Goal: Transaction & Acquisition: Purchase product/service

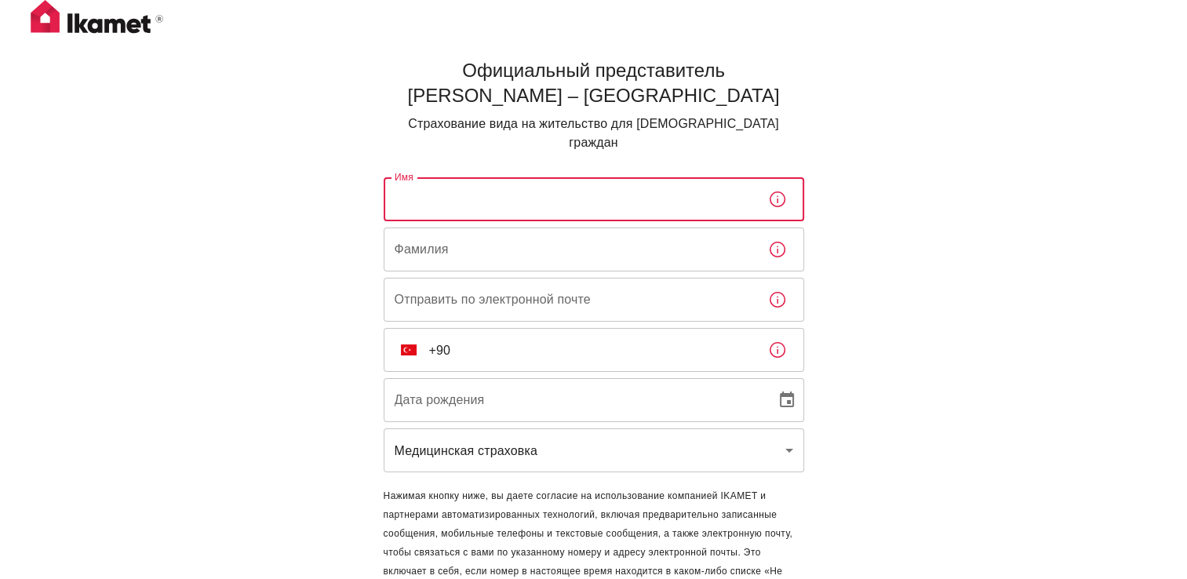
click at [489, 180] on input "Имя" at bounding box center [570, 199] width 372 height 44
type input "guljan"
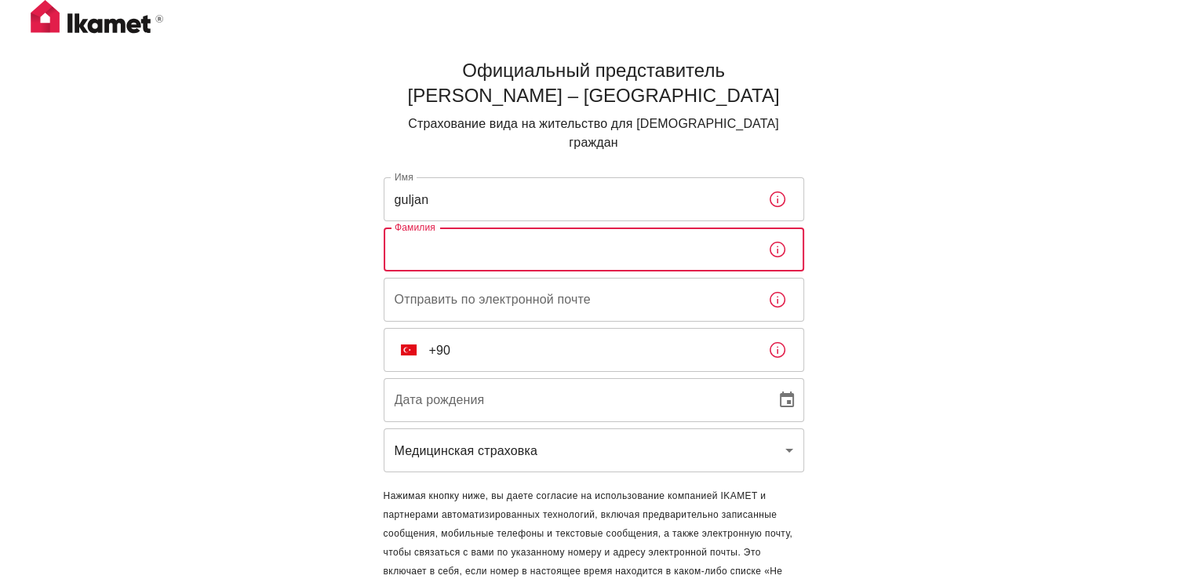
click at [499, 227] on input "Фамилия" at bounding box center [570, 249] width 372 height 44
type input "perdebekova"
click at [482, 289] on input "Отправить по электронной почте" at bounding box center [570, 300] width 372 height 44
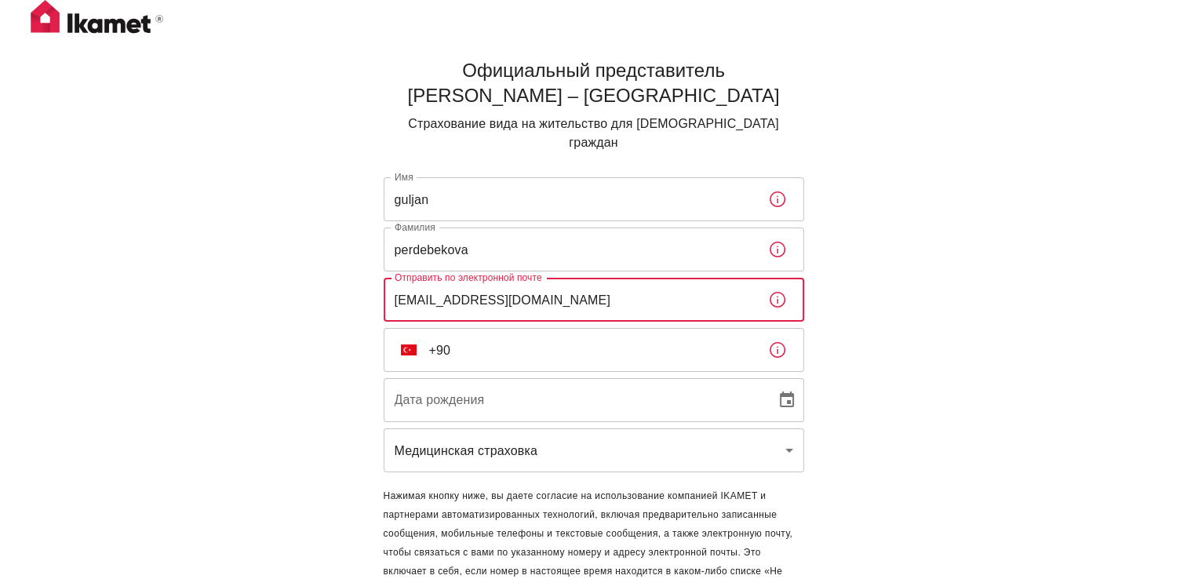
type input "[EMAIL_ADDRESS][DOMAIN_NAME]"
click at [508, 337] on input "+90" at bounding box center [592, 350] width 326 height 44
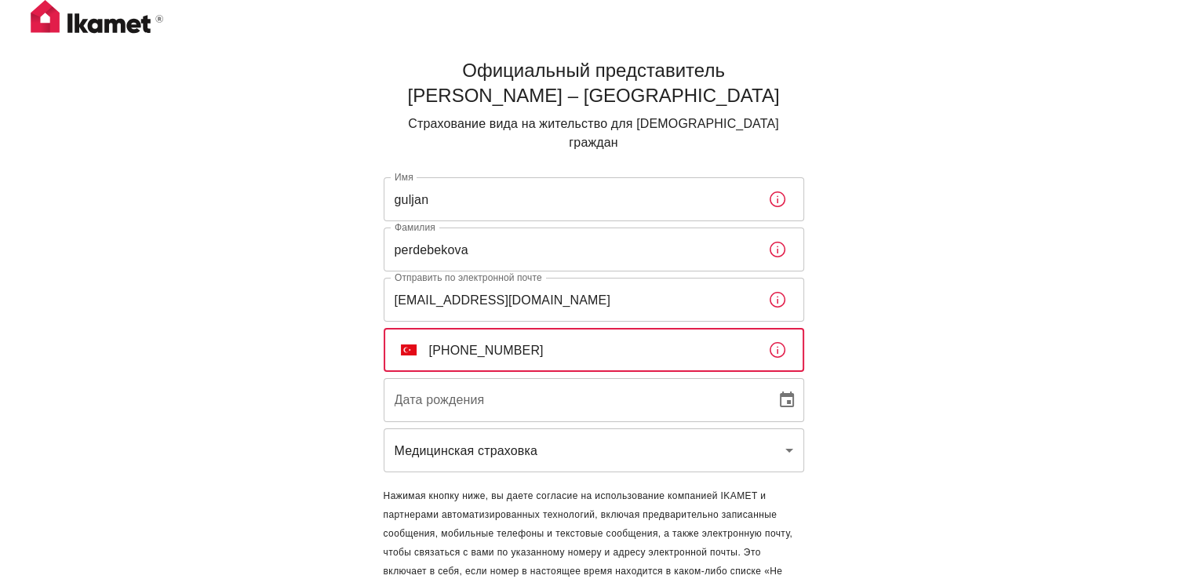
type input "[PHONE_NUMBER]"
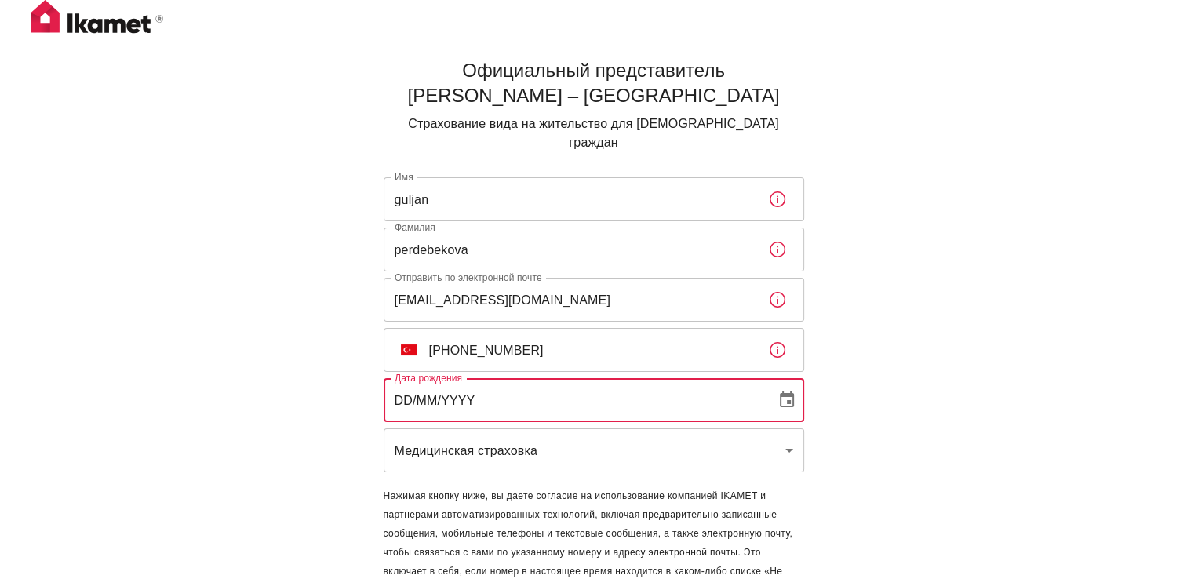
click at [533, 378] on input "DD/MM/YYYY" at bounding box center [574, 400] width 381 height 44
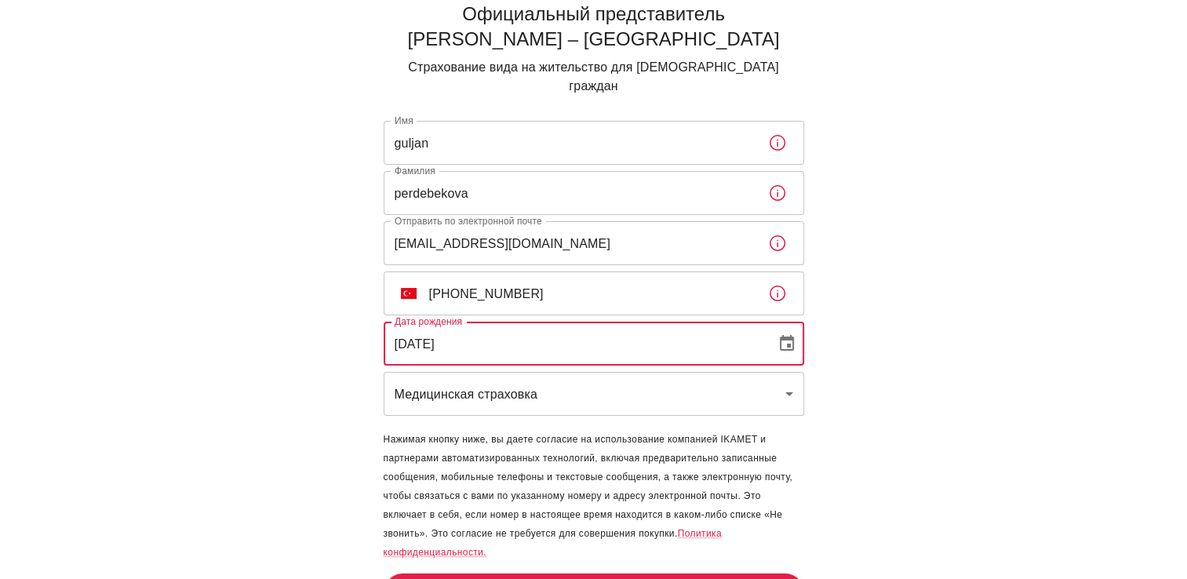
type input "[DATE]"
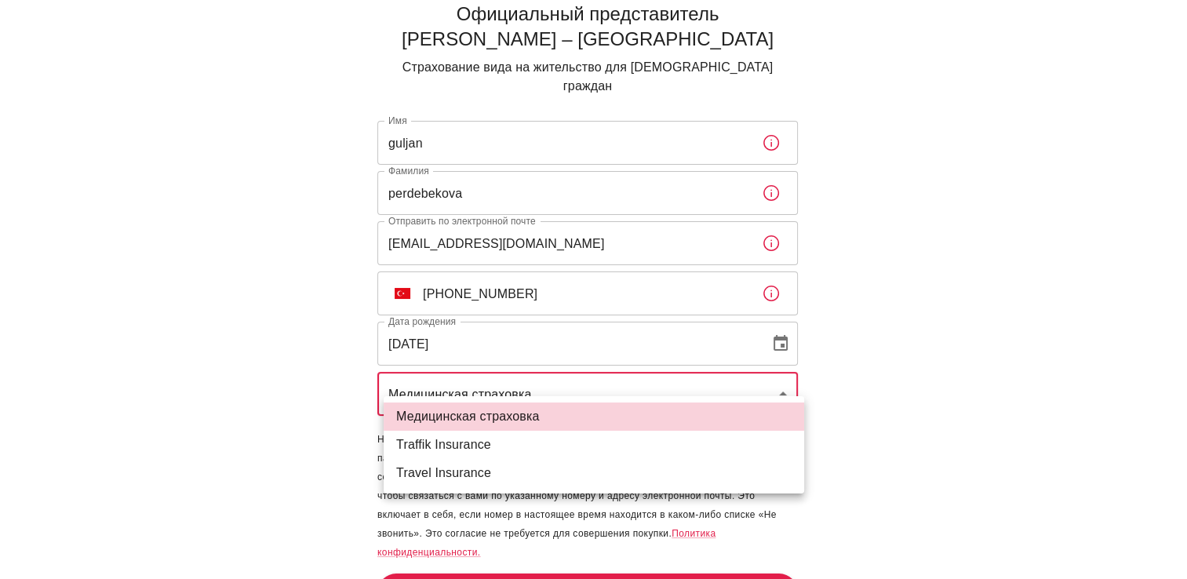
click at [775, 375] on body "Официальный представитель [PERSON_NAME] – [GEOGRAPHIC_DATA] Страхование вида на…" at bounding box center [593, 281] width 1187 height 674
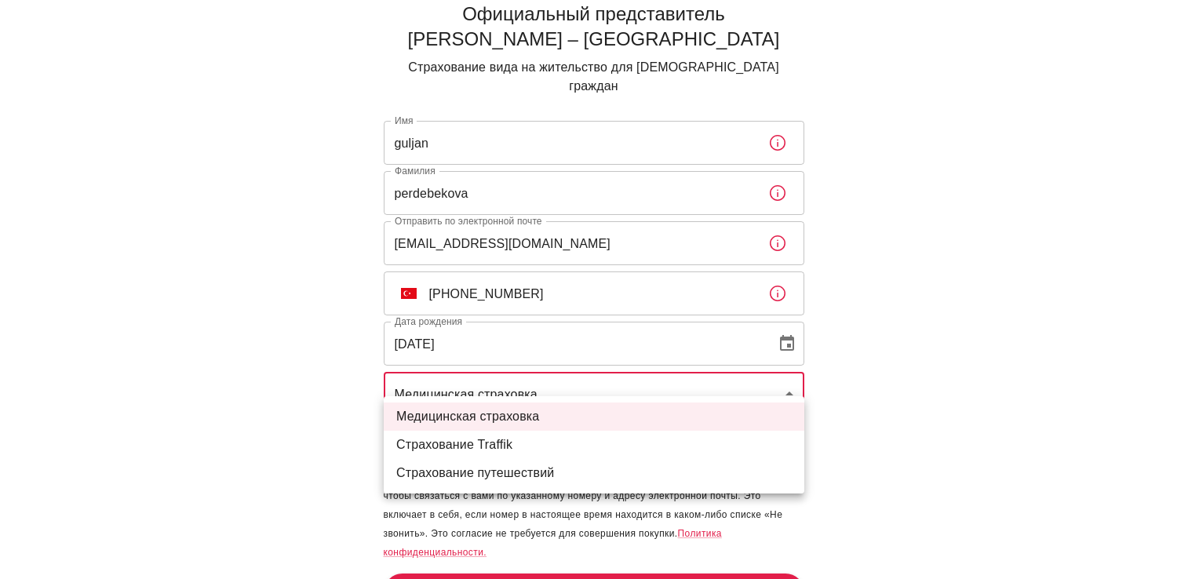
click at [660, 552] on div at bounding box center [599, 289] width 1199 height 579
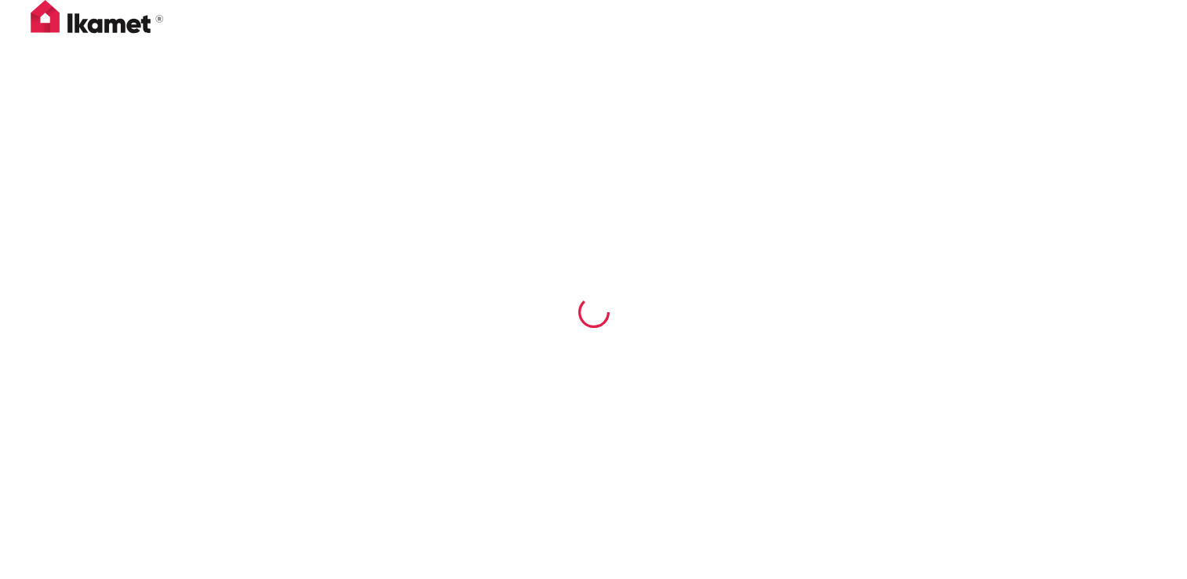
scroll to position [0, 0]
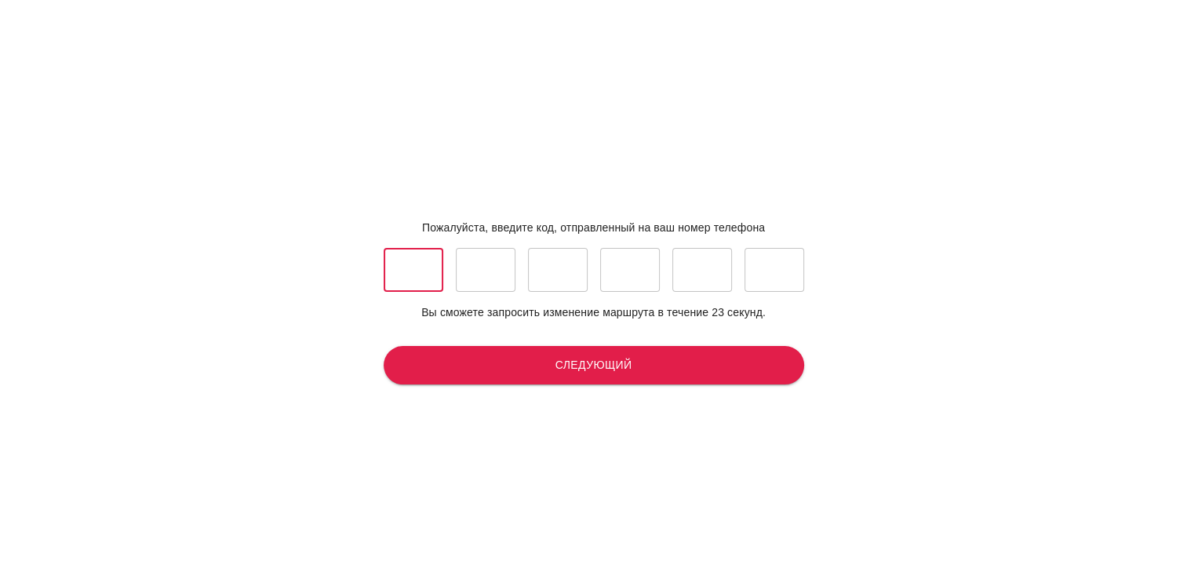
click at [427, 266] on input "text" at bounding box center [414, 270] width 60 height 44
type input "0"
type input "3"
type input "9"
type input "4"
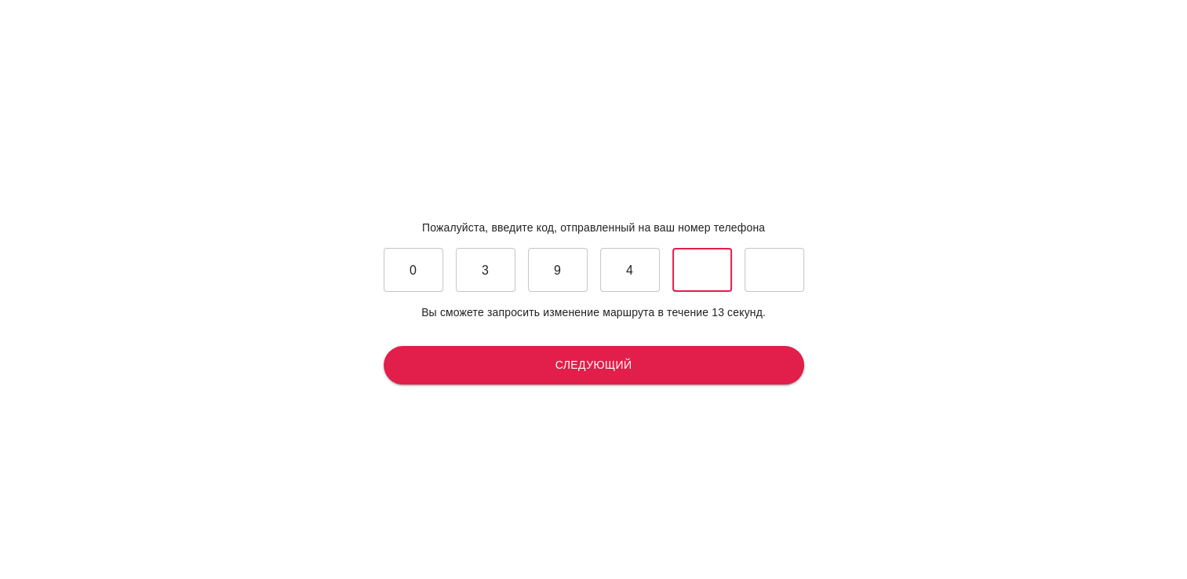
type input "3"
type input "7"
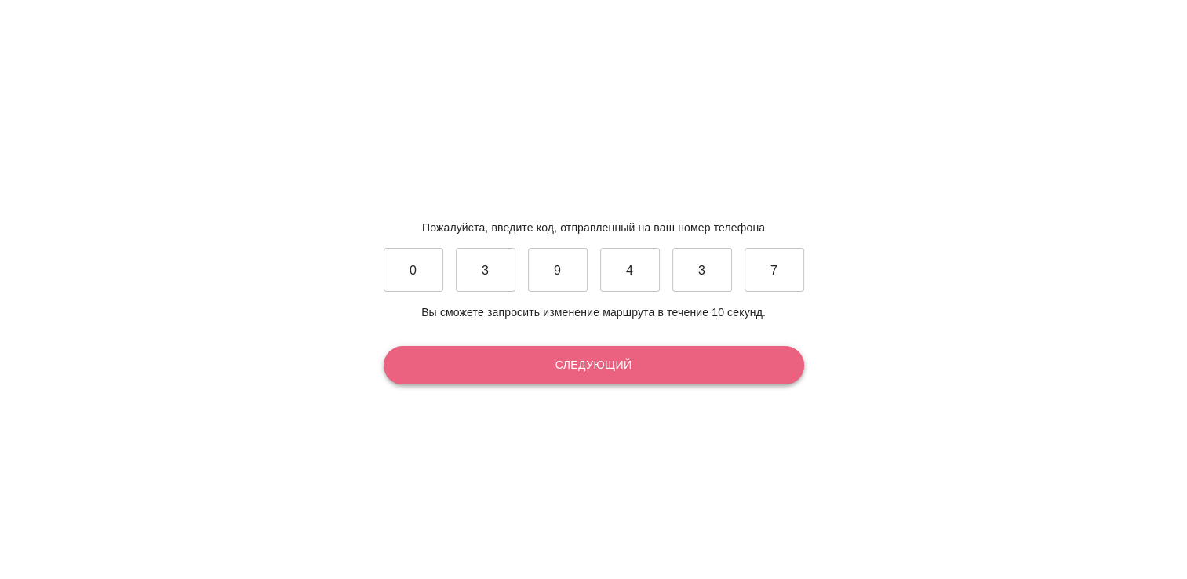
click at [446, 356] on button "Следующий" at bounding box center [594, 365] width 420 height 38
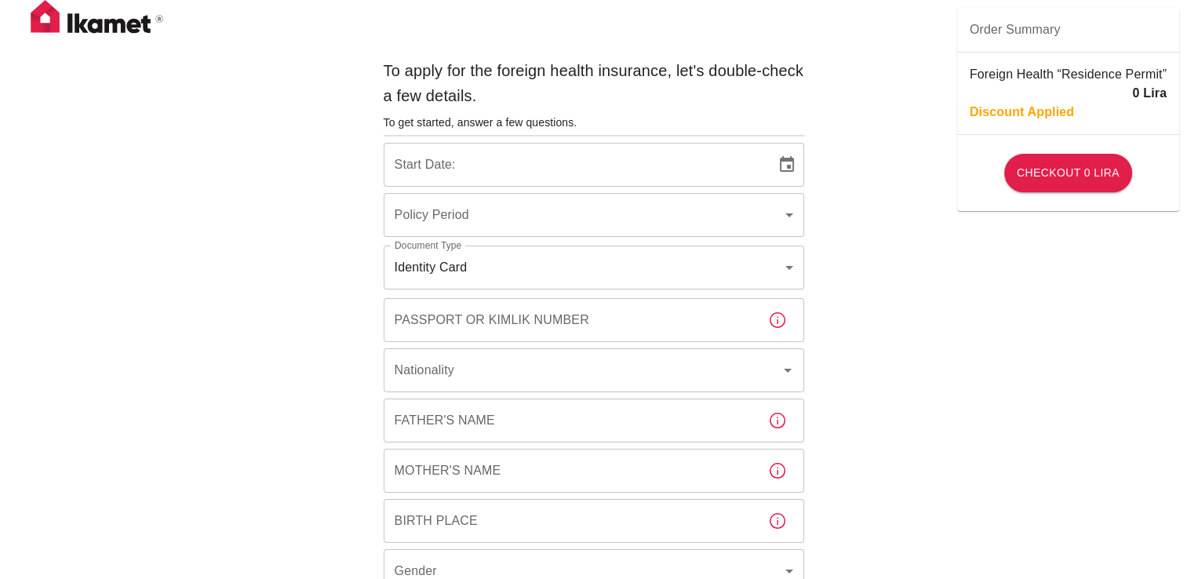
type input "b7343ef8-d55e-4554-96a8-76e30347e985"
type input "[DATE]"
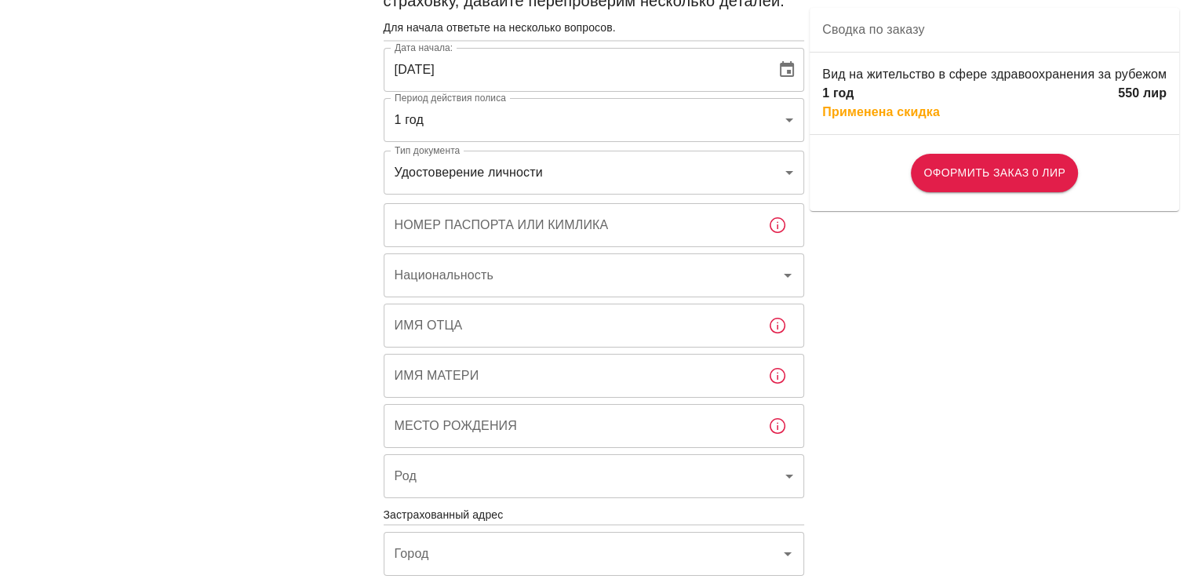
scroll to position [78, 0]
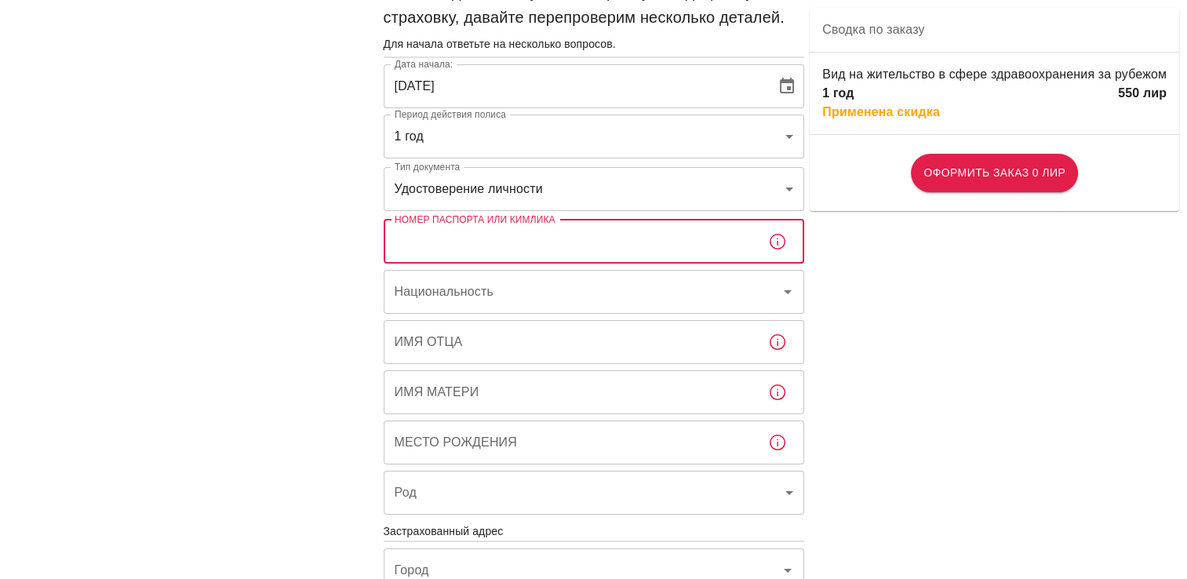
click at [550, 244] on input "Номер паспорта или кимлика" at bounding box center [570, 242] width 372 height 44
type input "99882819756"
click at [567, 282] on input "Национальность" at bounding box center [572, 292] width 362 height 30
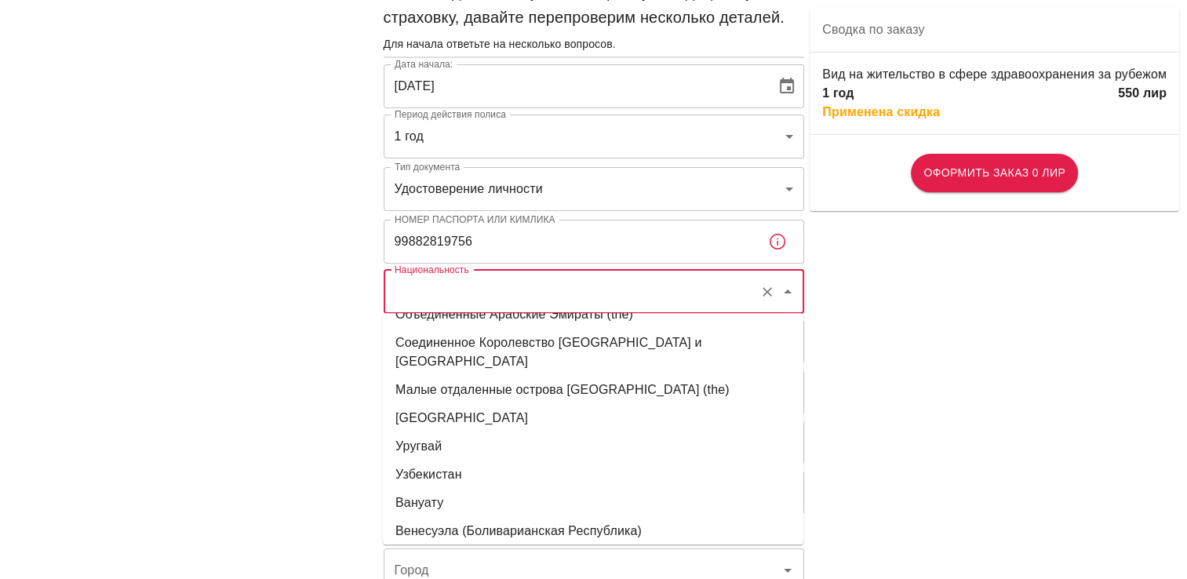
scroll to position [6668, 0]
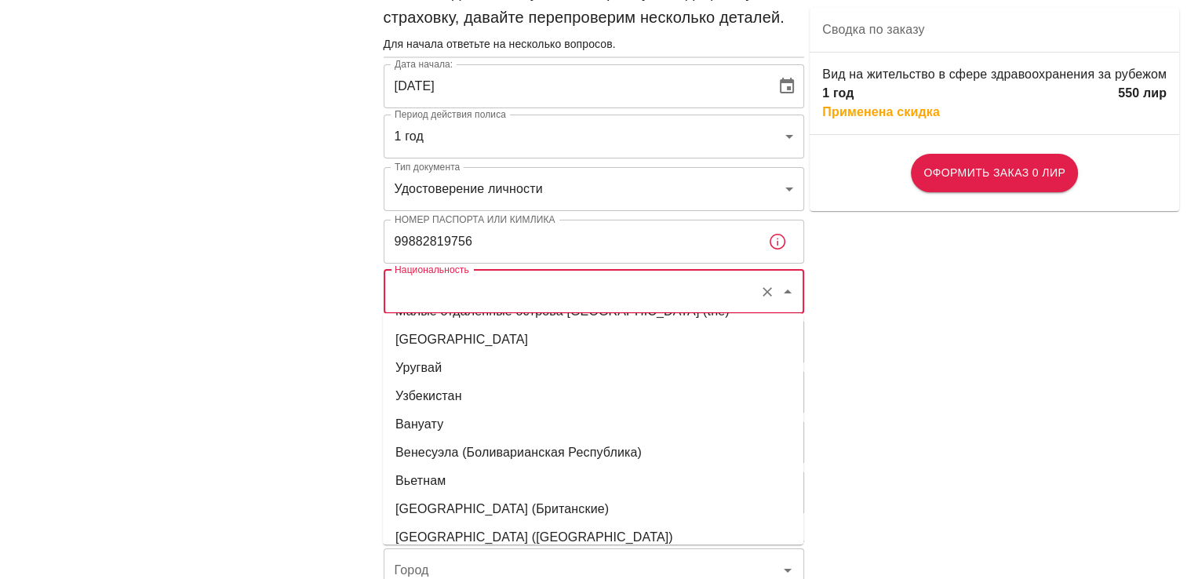
click at [442, 382] on li "Узбекистан" at bounding box center [593, 396] width 420 height 28
type input "[GEOGRAPHIC_DATA]"
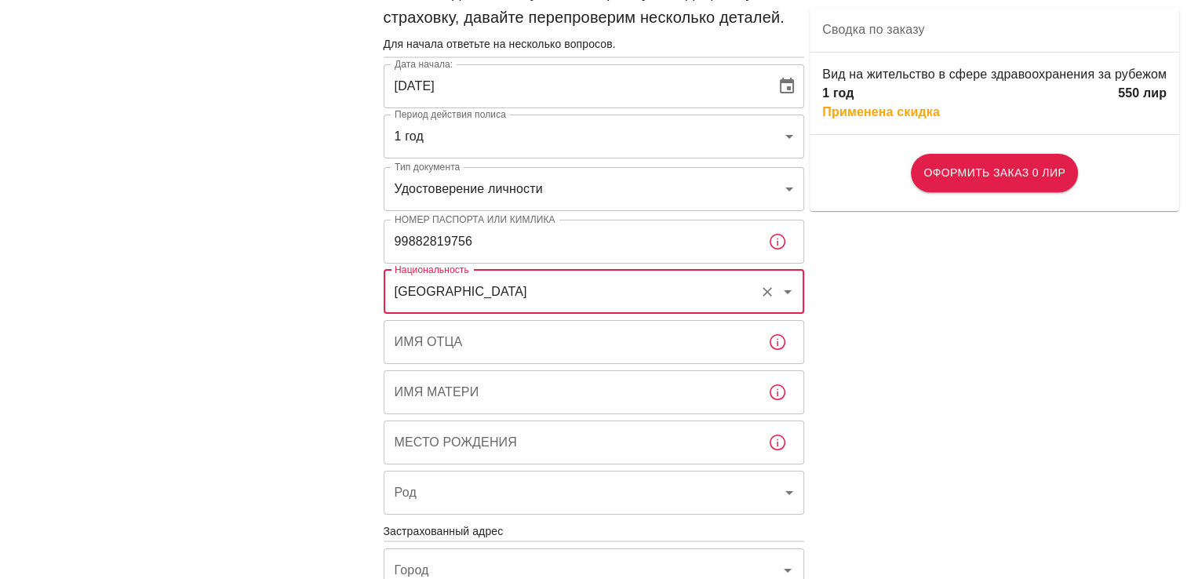
click at [471, 340] on input "Имя отца" at bounding box center [570, 342] width 372 height 44
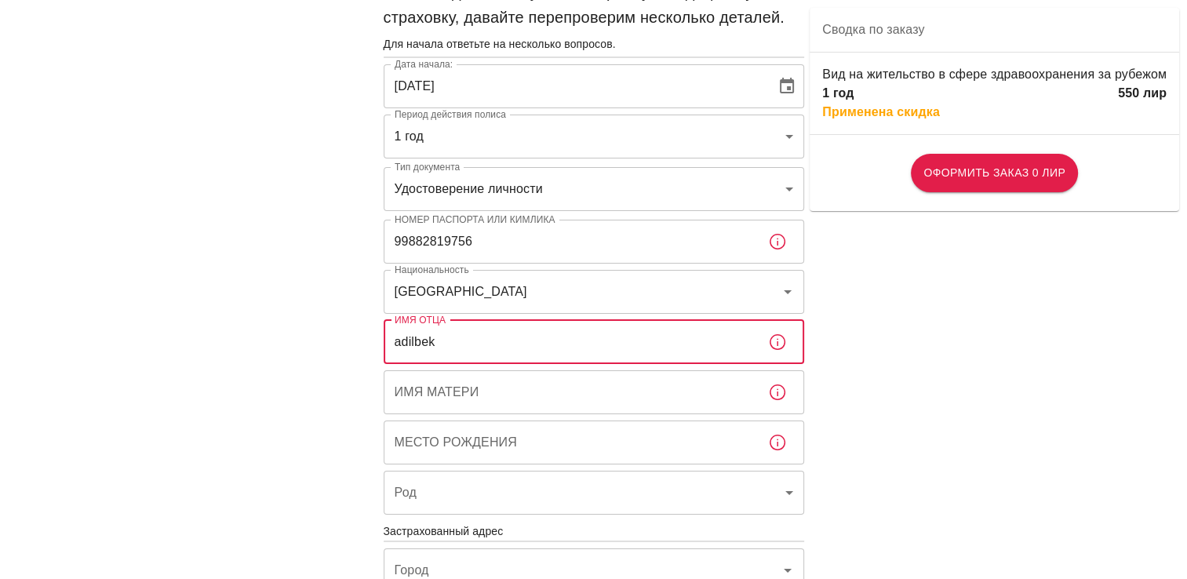
type input "adilbek"
click at [461, 397] on input "Имя матери" at bounding box center [570, 392] width 372 height 44
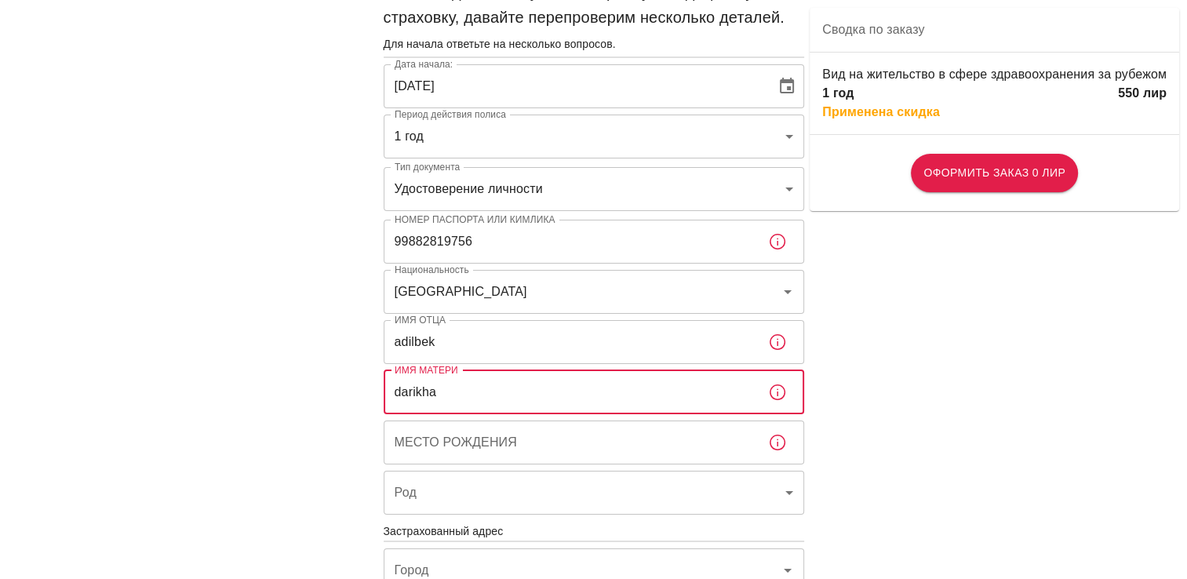
type input "darikha"
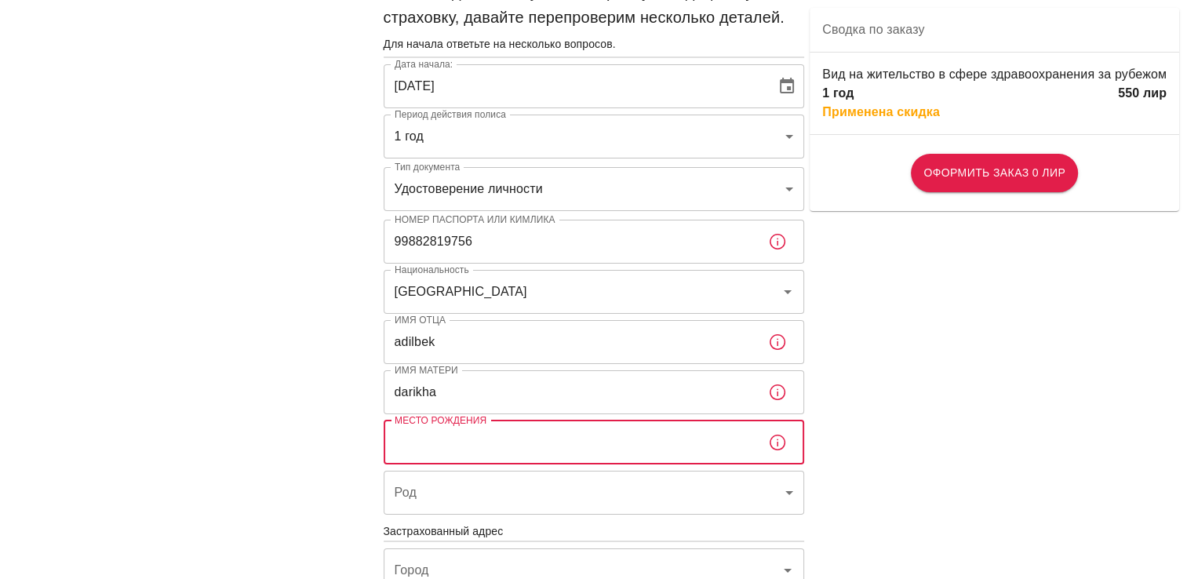
click at [479, 442] on input "Место рождения" at bounding box center [570, 442] width 372 height 44
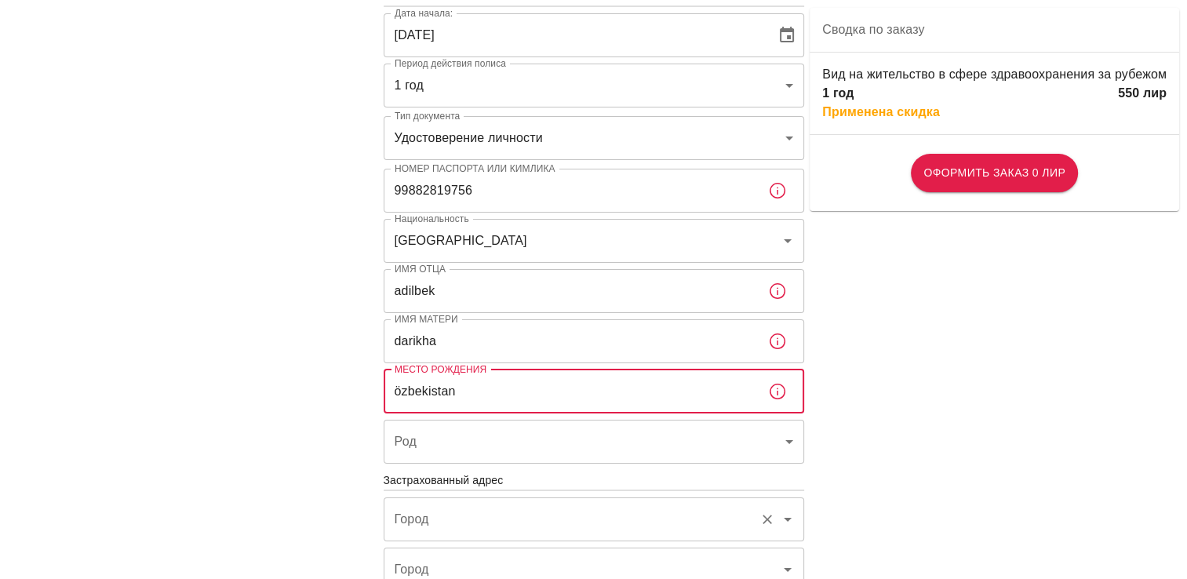
scroll to position [157, 0]
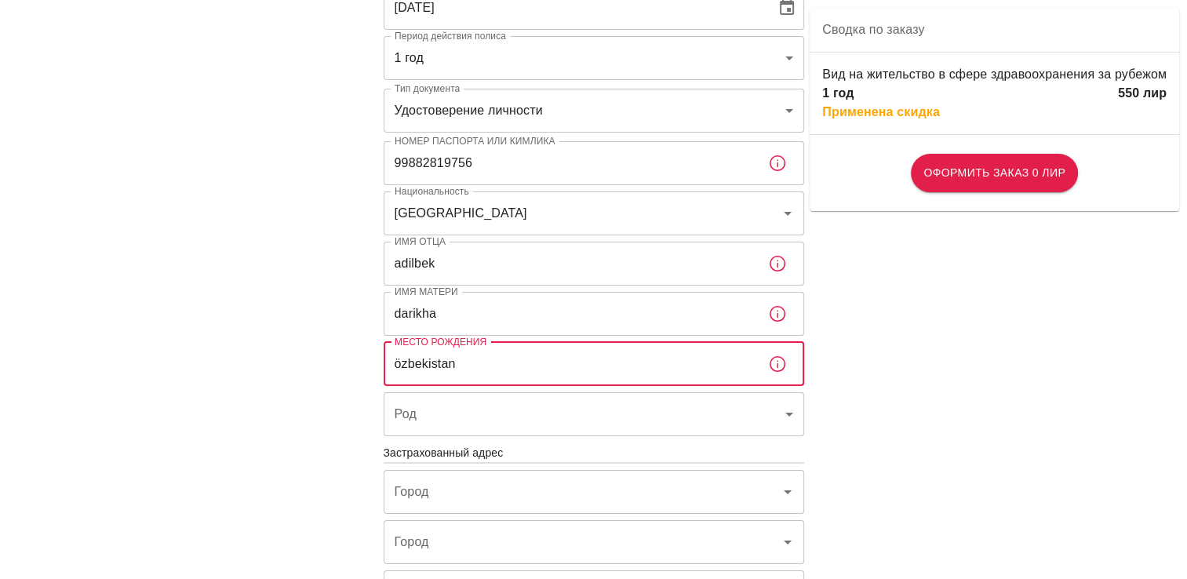
type input "özbekistan"
click at [470, 418] on body "Чтобы подать заявку на иностранную медицинскую страховку, давайте перепроверим …" at bounding box center [593, 455] width 1187 height 1225
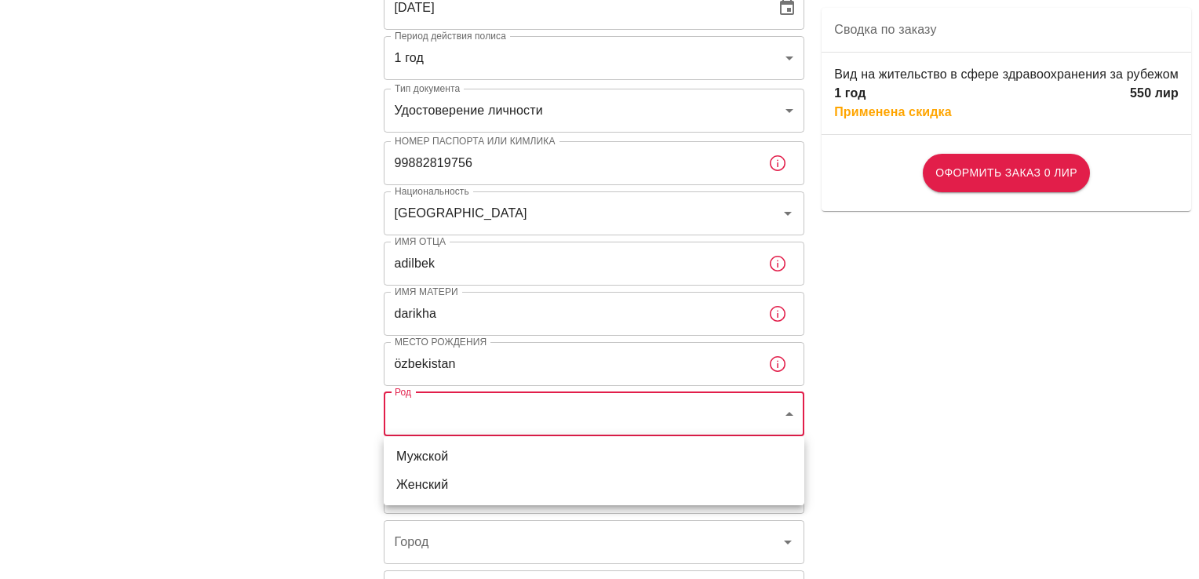
click at [464, 488] on li "Женский" at bounding box center [594, 485] width 420 height 28
type input "[DEMOGRAPHIC_DATA]"
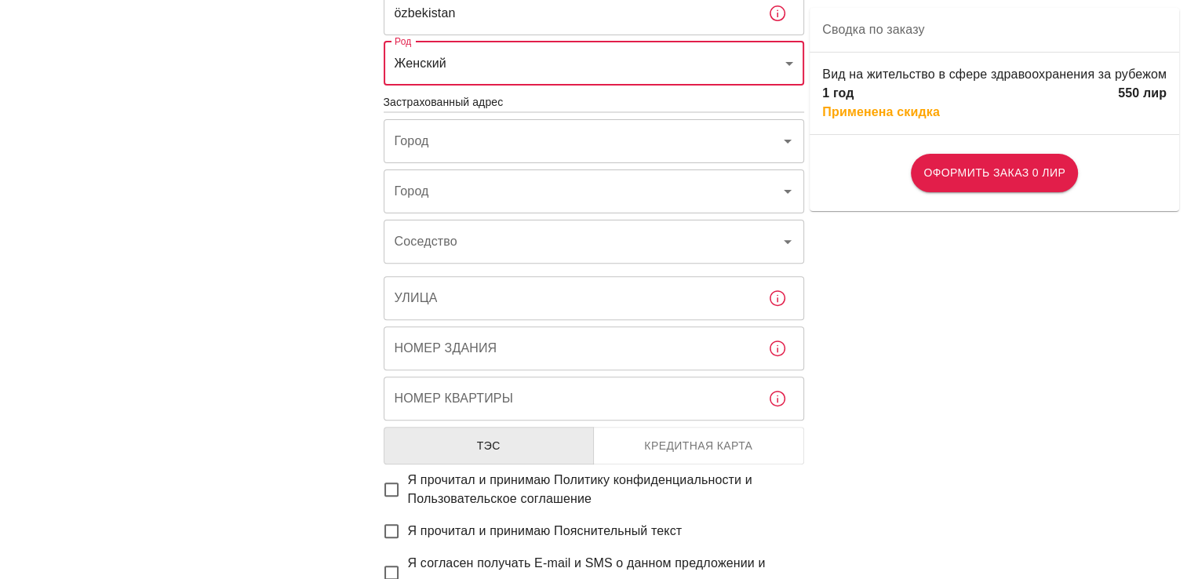
scroll to position [471, 0]
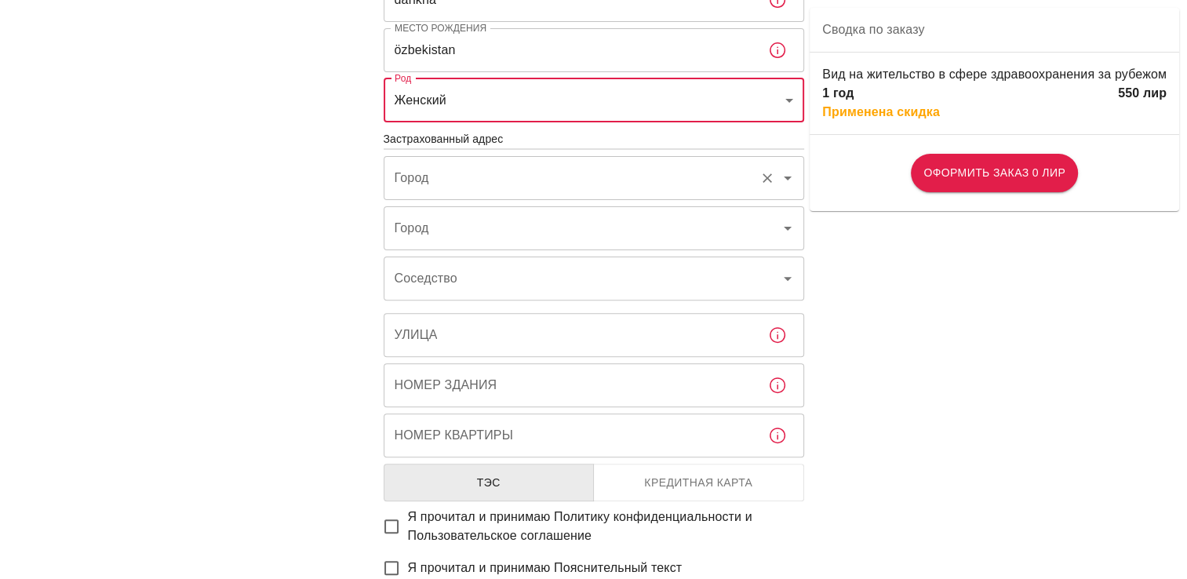
click at [502, 174] on input "Город" at bounding box center [572, 178] width 362 height 30
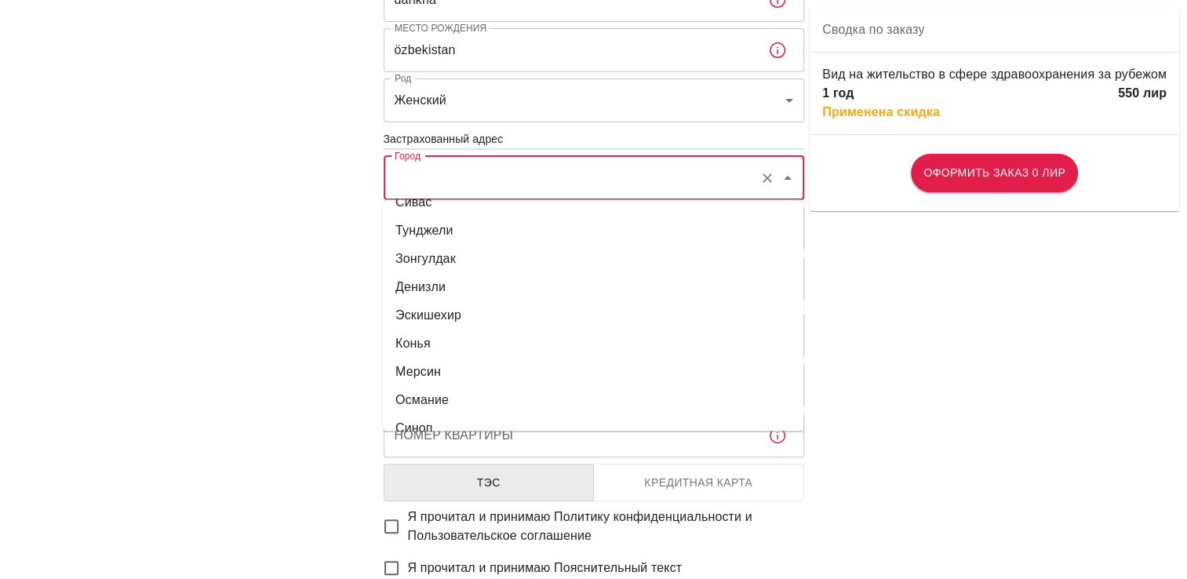
scroll to position [706, 0]
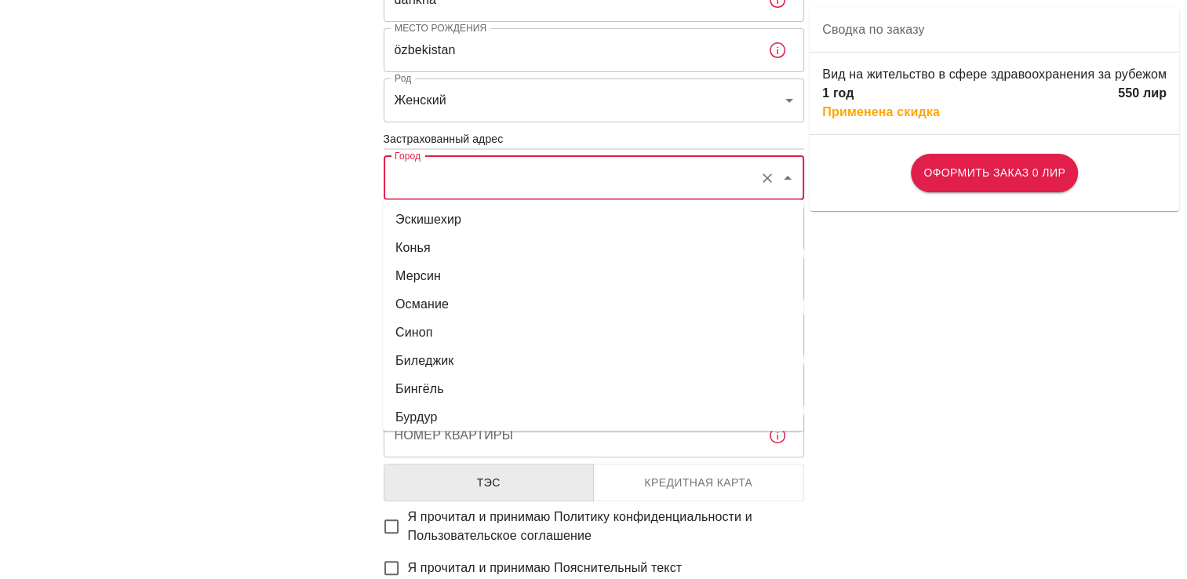
click at [438, 271] on li "Мерсин" at bounding box center [593, 276] width 420 height 28
type input "Mersin"
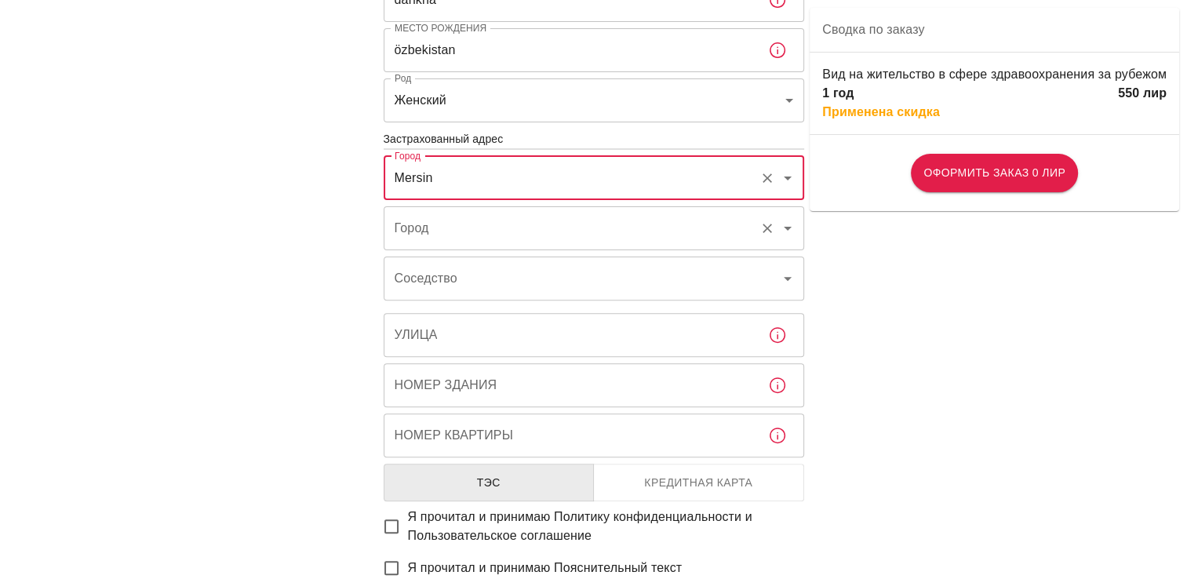
click at [446, 220] on input "Город" at bounding box center [572, 228] width 362 height 30
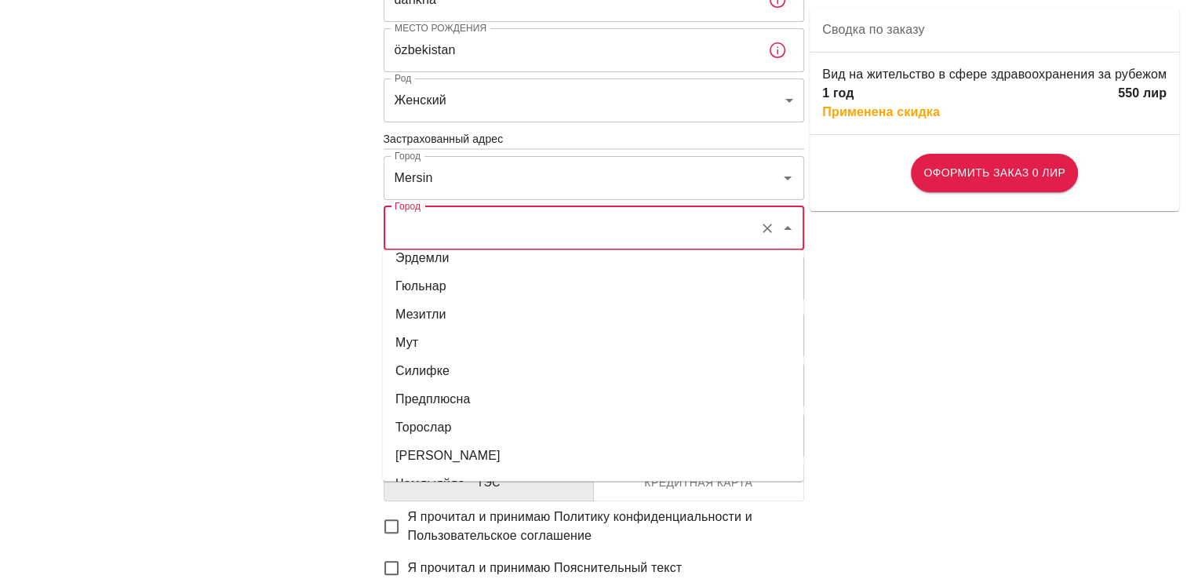
scroll to position [147, 0]
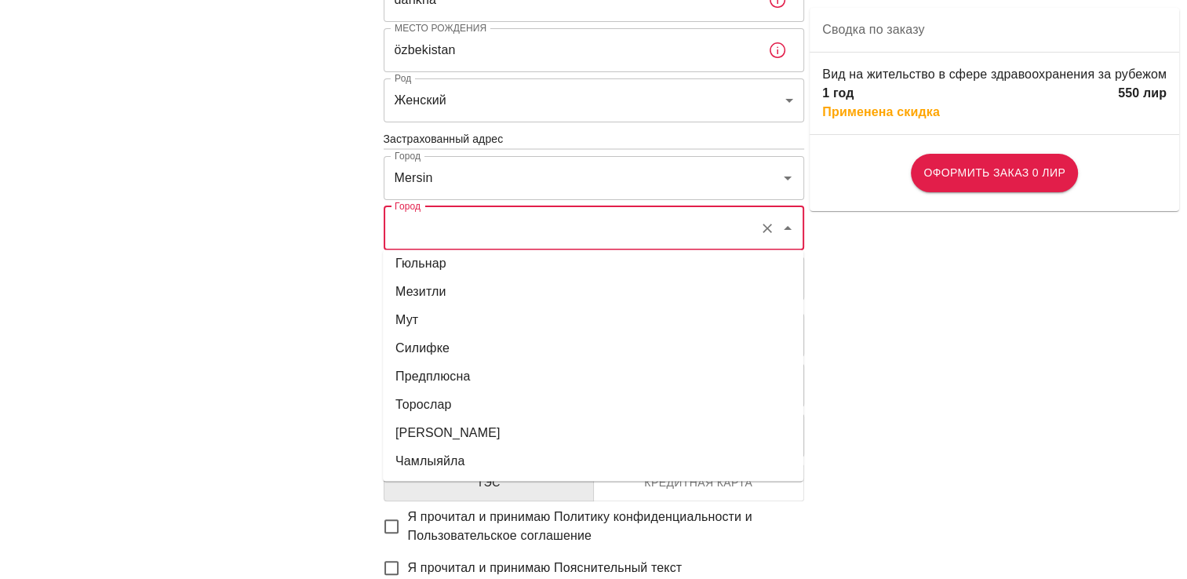
click at [446, 431] on li "[PERSON_NAME]" at bounding box center [593, 433] width 420 height 28
type input "[GEOGRAPHIC_DATA]"
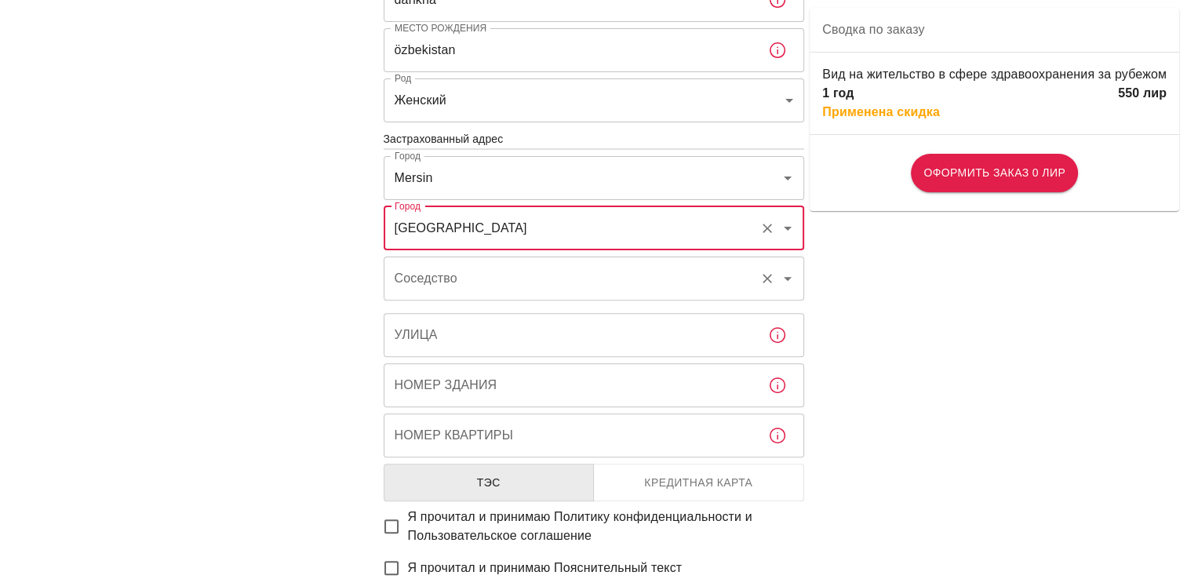
click at [442, 280] on div "Соседство Соседство" at bounding box center [594, 279] width 420 height 44
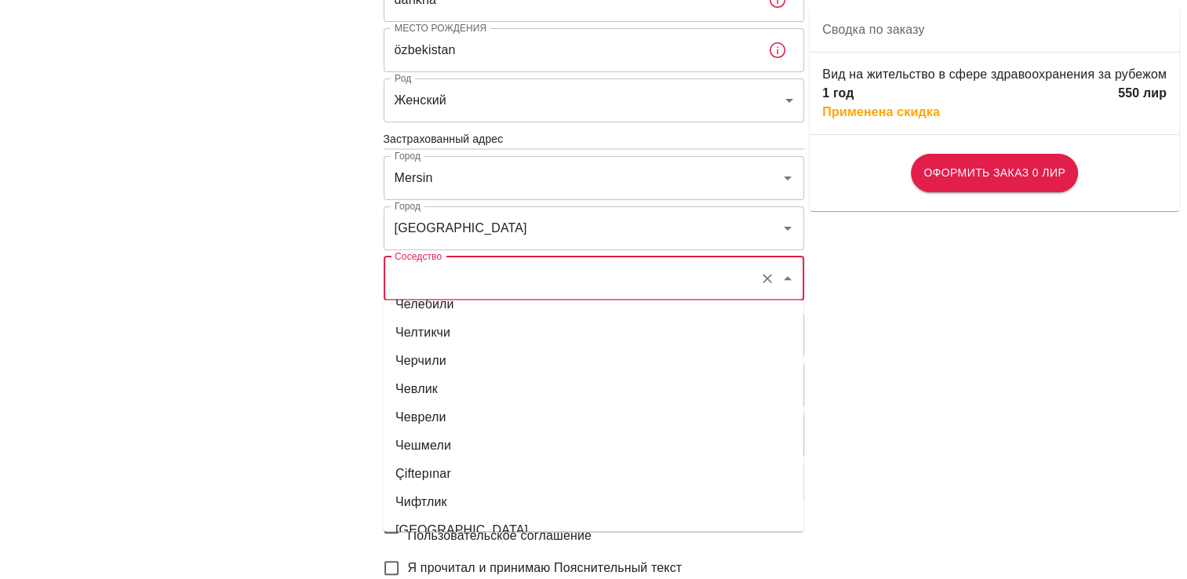
scroll to position [18591, 0]
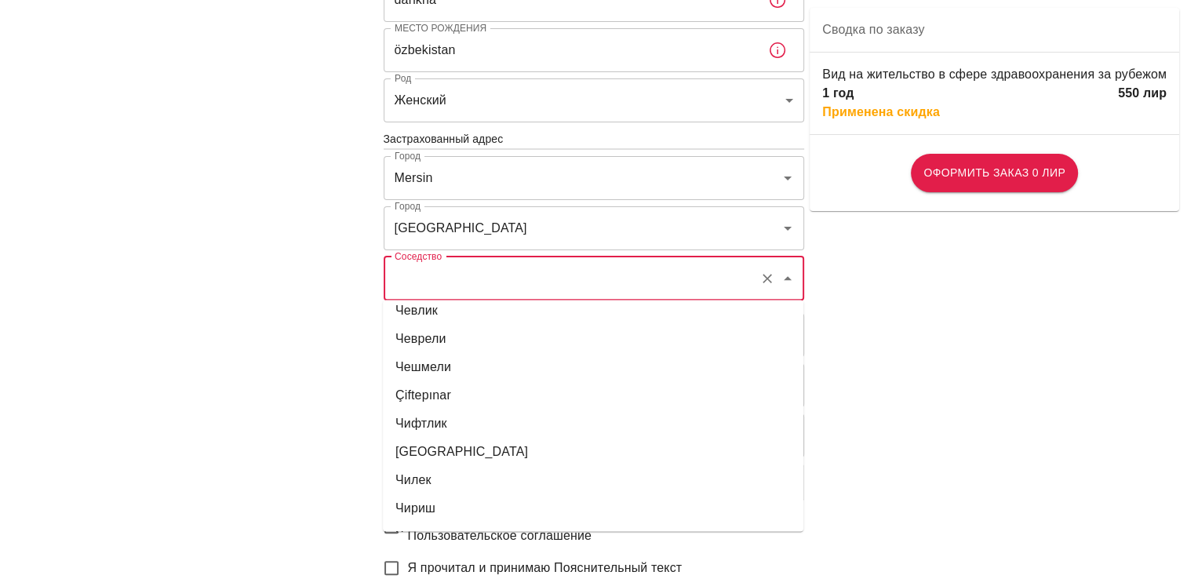
click at [457, 446] on li "[GEOGRAPHIC_DATA]" at bounding box center [593, 452] width 420 height 28
type input "[GEOGRAPHIC_DATA]"
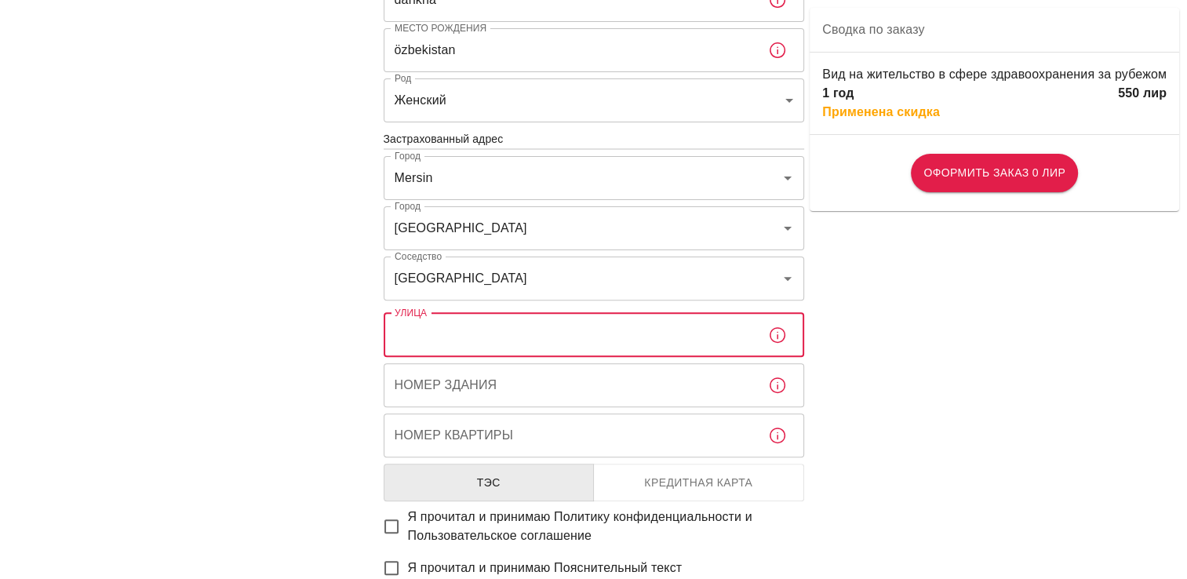
click at [460, 336] on input "Улица" at bounding box center [570, 335] width 372 height 44
type input "şakirson"
click at [545, 390] on input "Номер здания" at bounding box center [570, 385] width 372 height 44
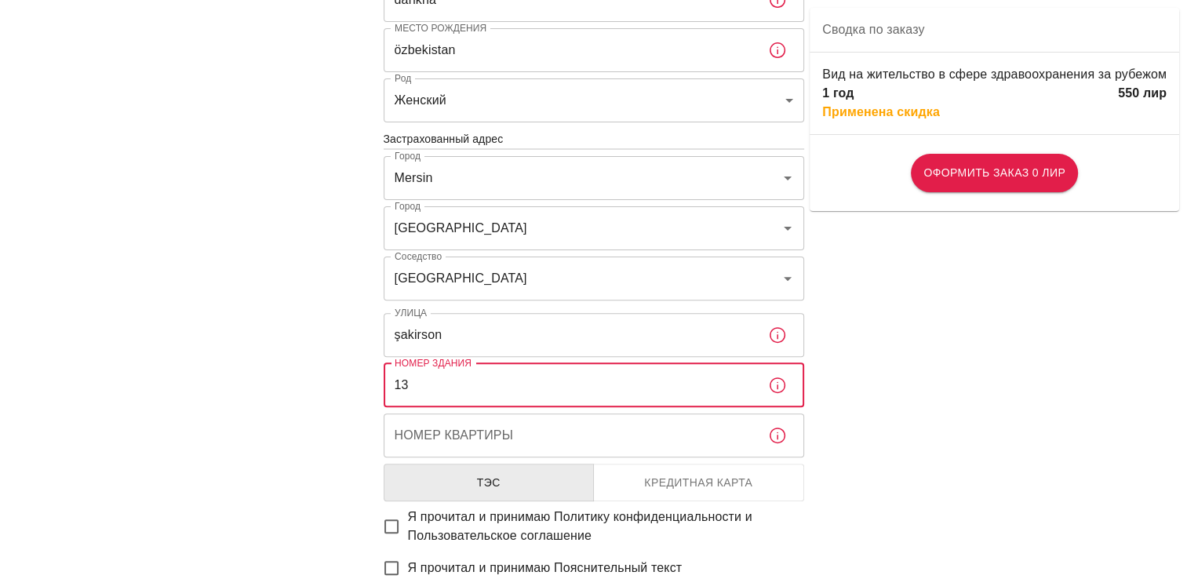
type input "13"
click at [449, 438] on input "Номер квартиры" at bounding box center [570, 435] width 372 height 44
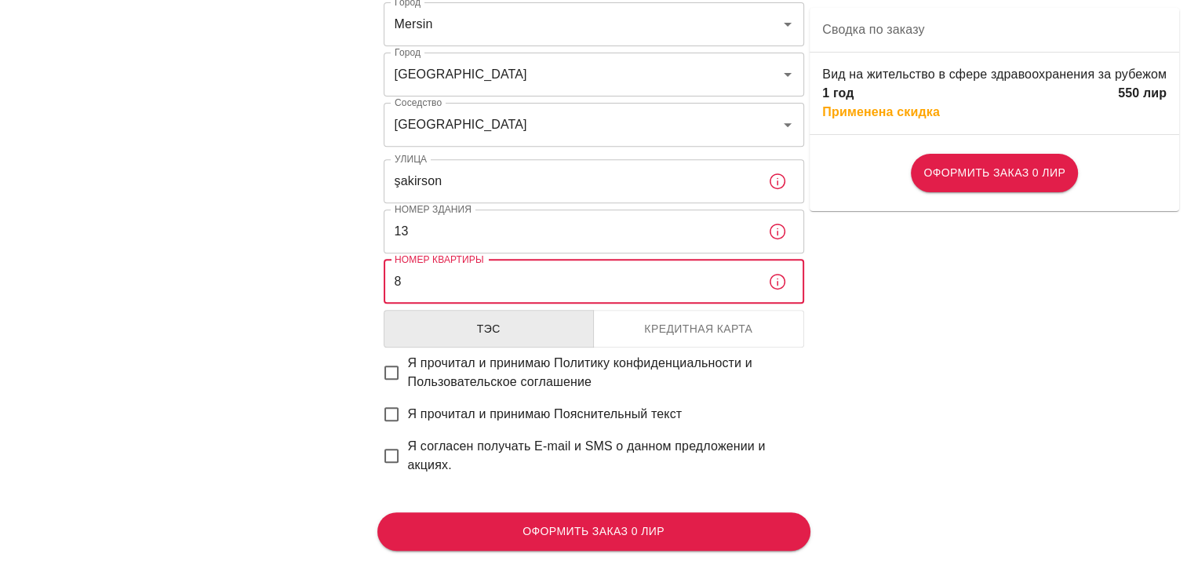
scroll to position [628, 0]
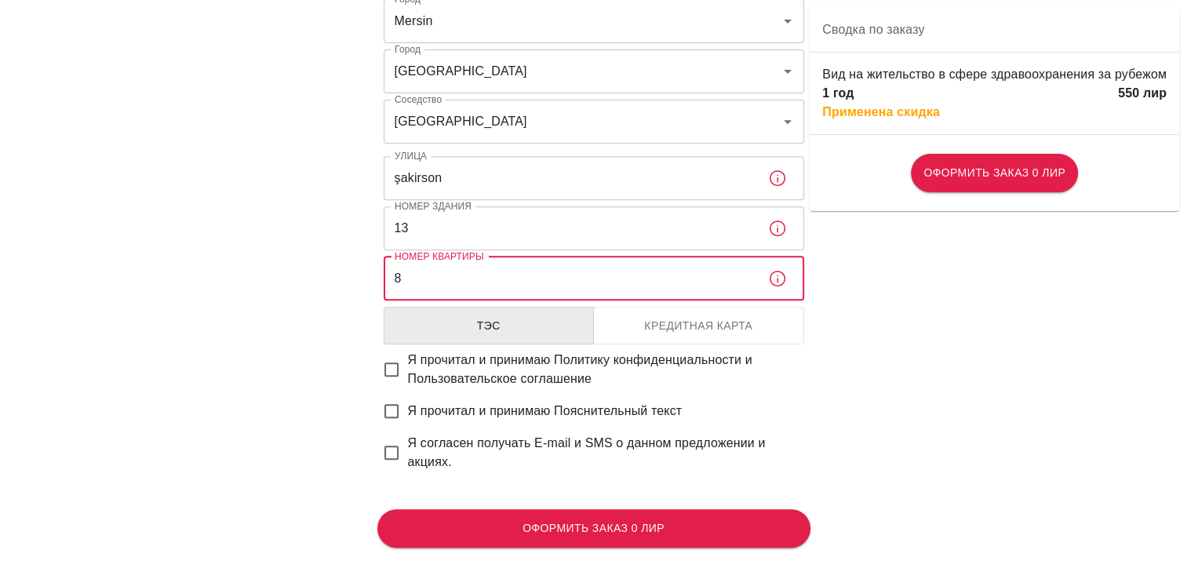
type input "8"
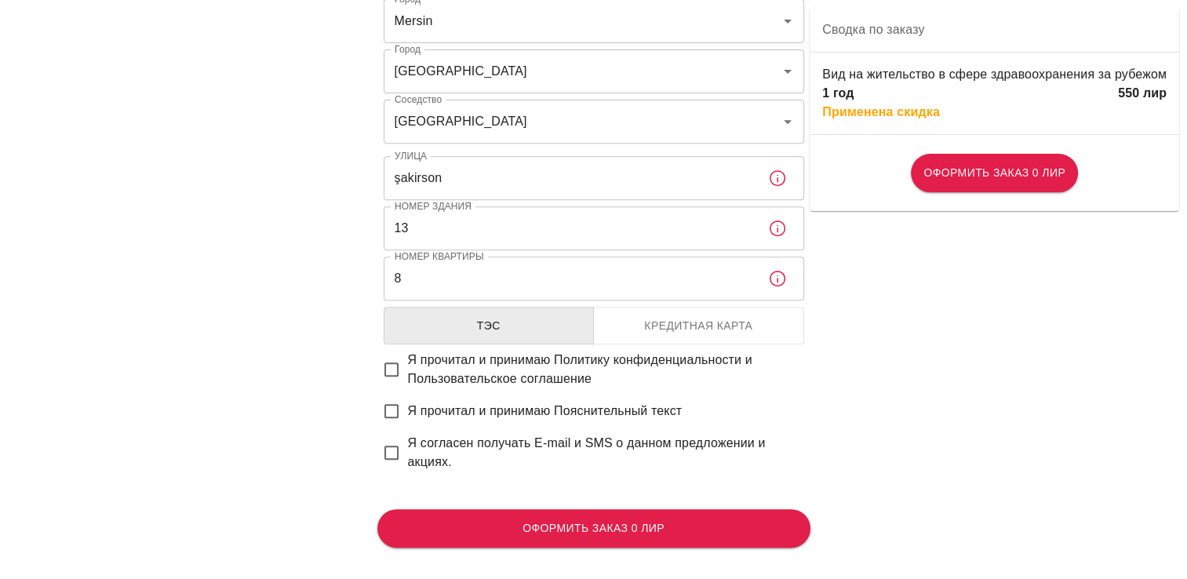
click at [659, 331] on button "Кредитная карта" at bounding box center [698, 326] width 211 height 38
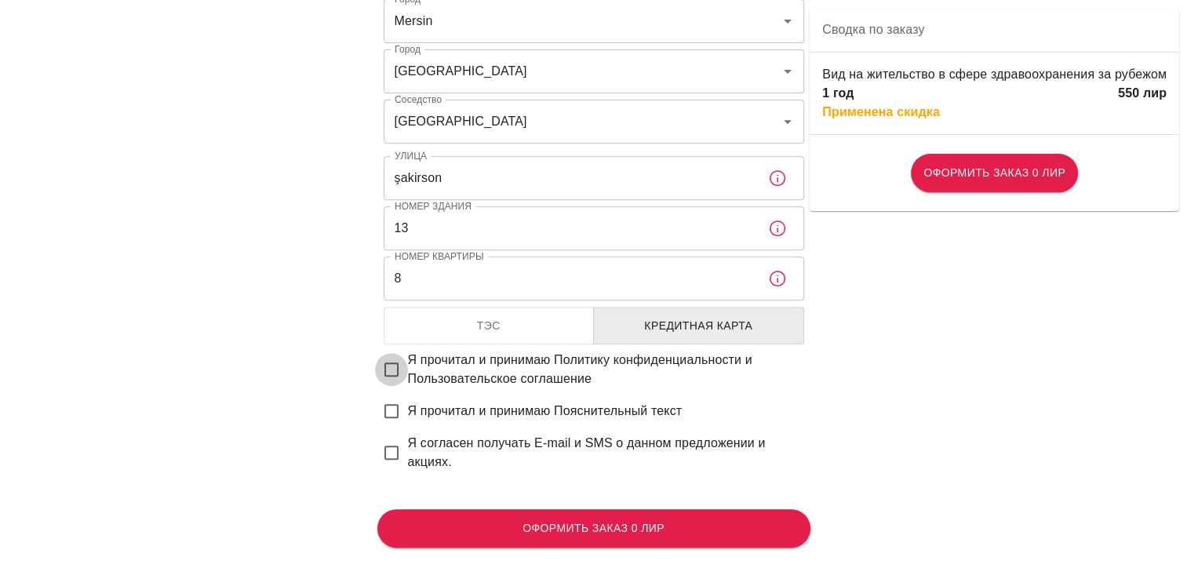
click at [395, 372] on input "Я прочитал и принимаю Политику конфиденциальности и Пользовательское соглашение" at bounding box center [391, 369] width 33 height 33
checkbox input "true"
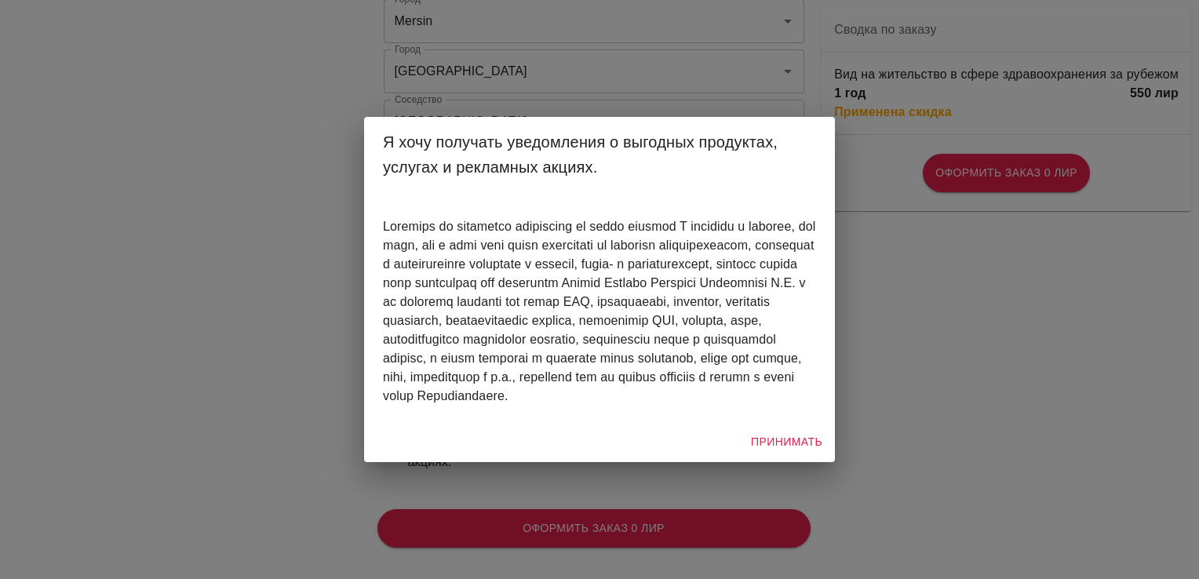
click at [803, 447] on button "Принимать" at bounding box center [786, 442] width 84 height 29
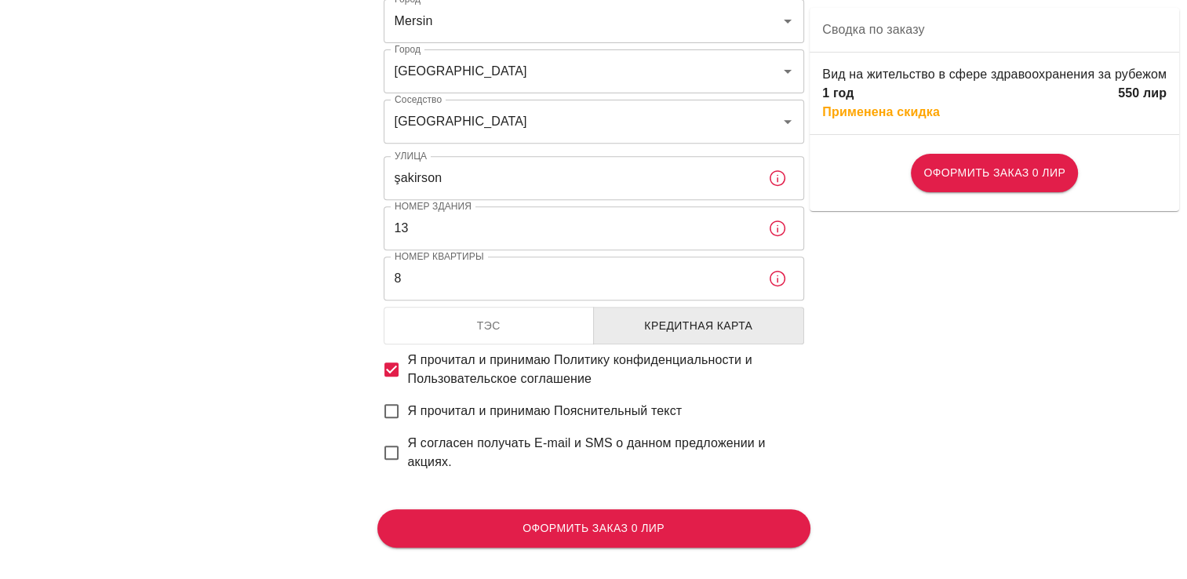
click at [387, 409] on input "Я прочитал и принимаю Пояснительный текст" at bounding box center [391, 411] width 33 height 33
checkbox input "true"
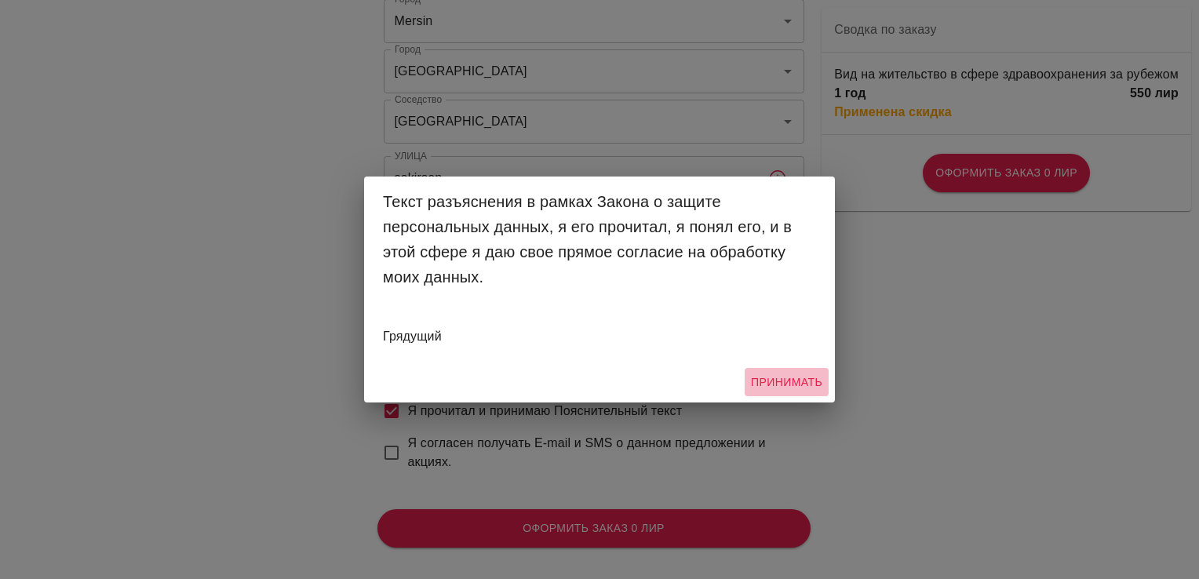
click at [781, 376] on button "Принимать" at bounding box center [786, 382] width 84 height 29
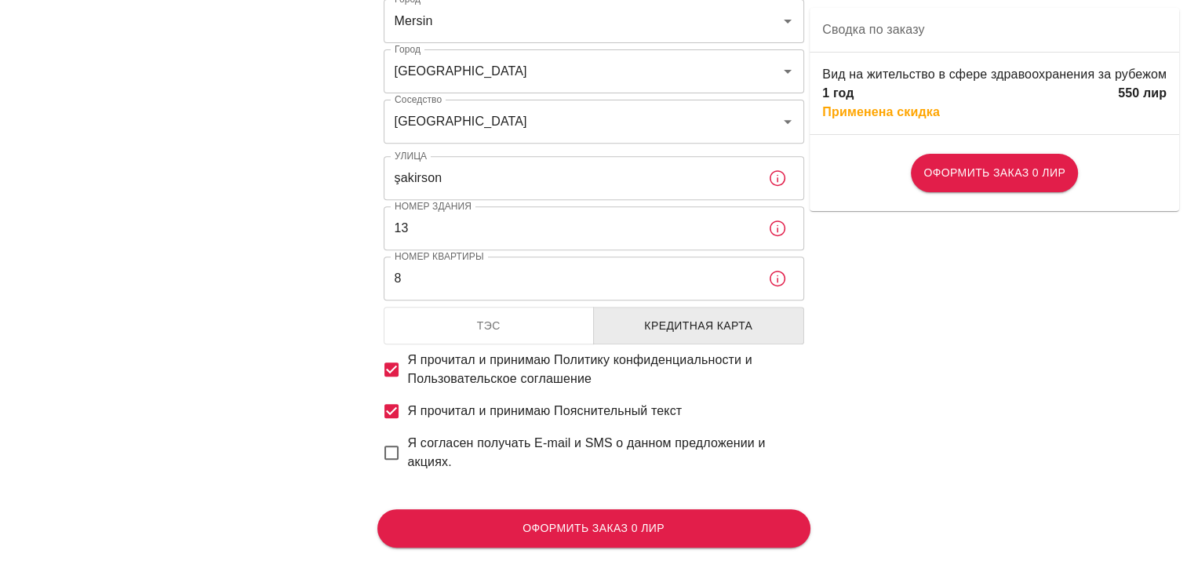
click at [386, 450] on input "Я согласен получать E-mail и SMS о данном предложении и акциях." at bounding box center [391, 452] width 33 height 33
checkbox input "true"
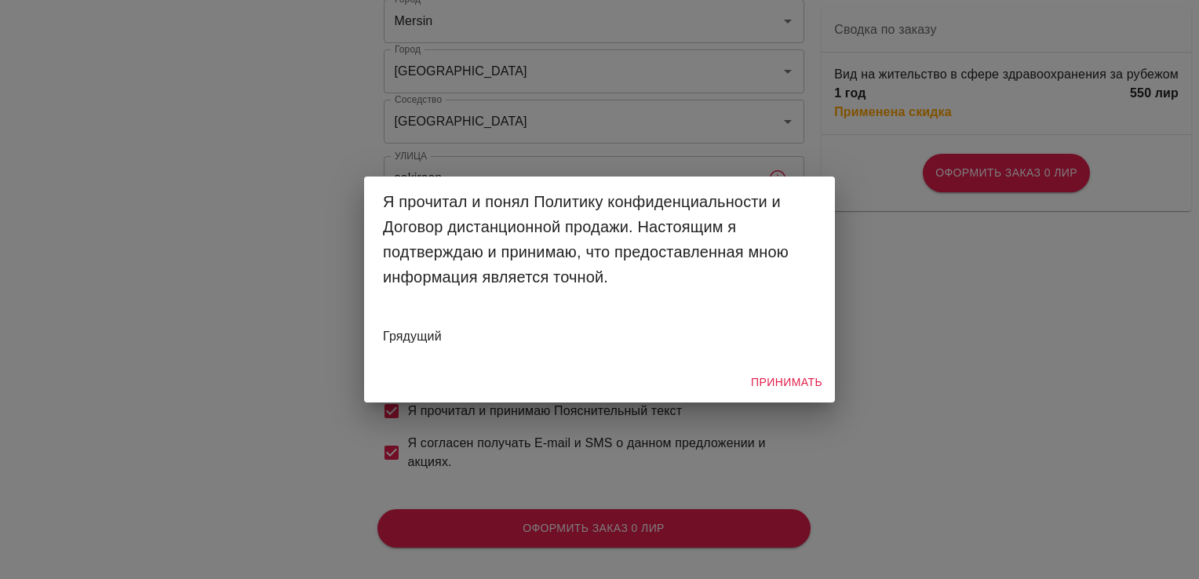
click at [795, 377] on button "Принимать" at bounding box center [786, 382] width 84 height 29
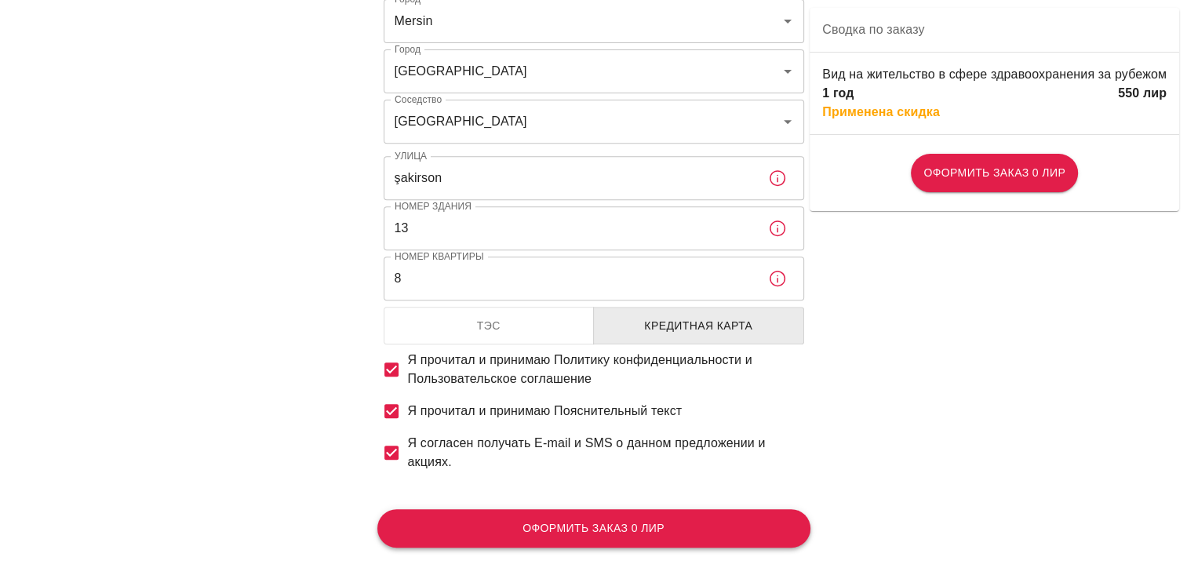
click at [671, 515] on button "Оформить заказ 0 лир" at bounding box center [593, 528] width 433 height 38
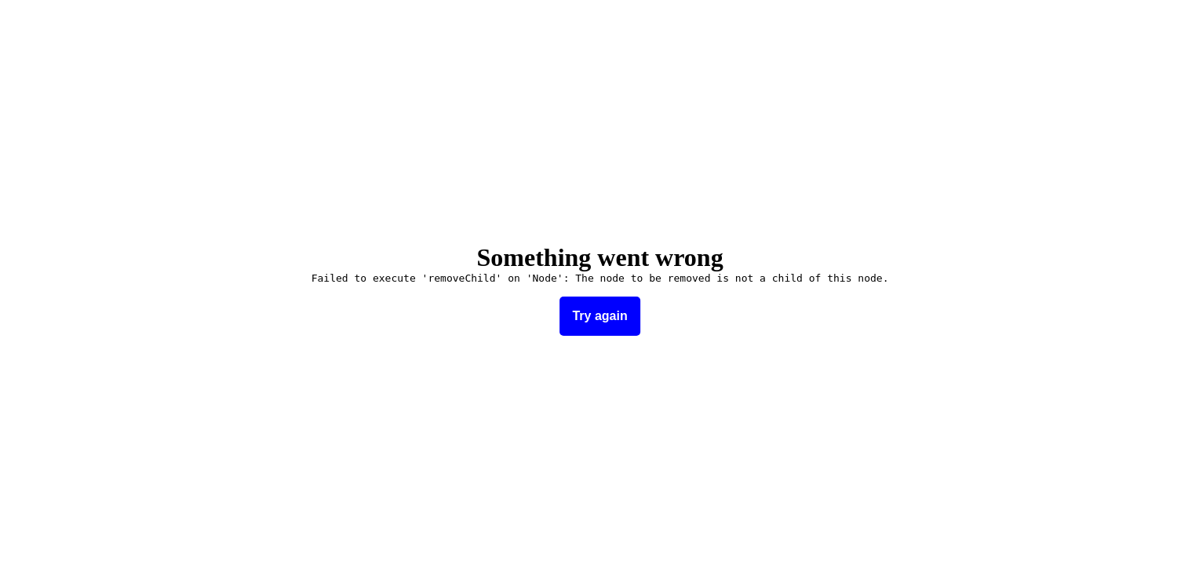
scroll to position [0, 0]
